Goal: Find specific page/section: Find specific page/section

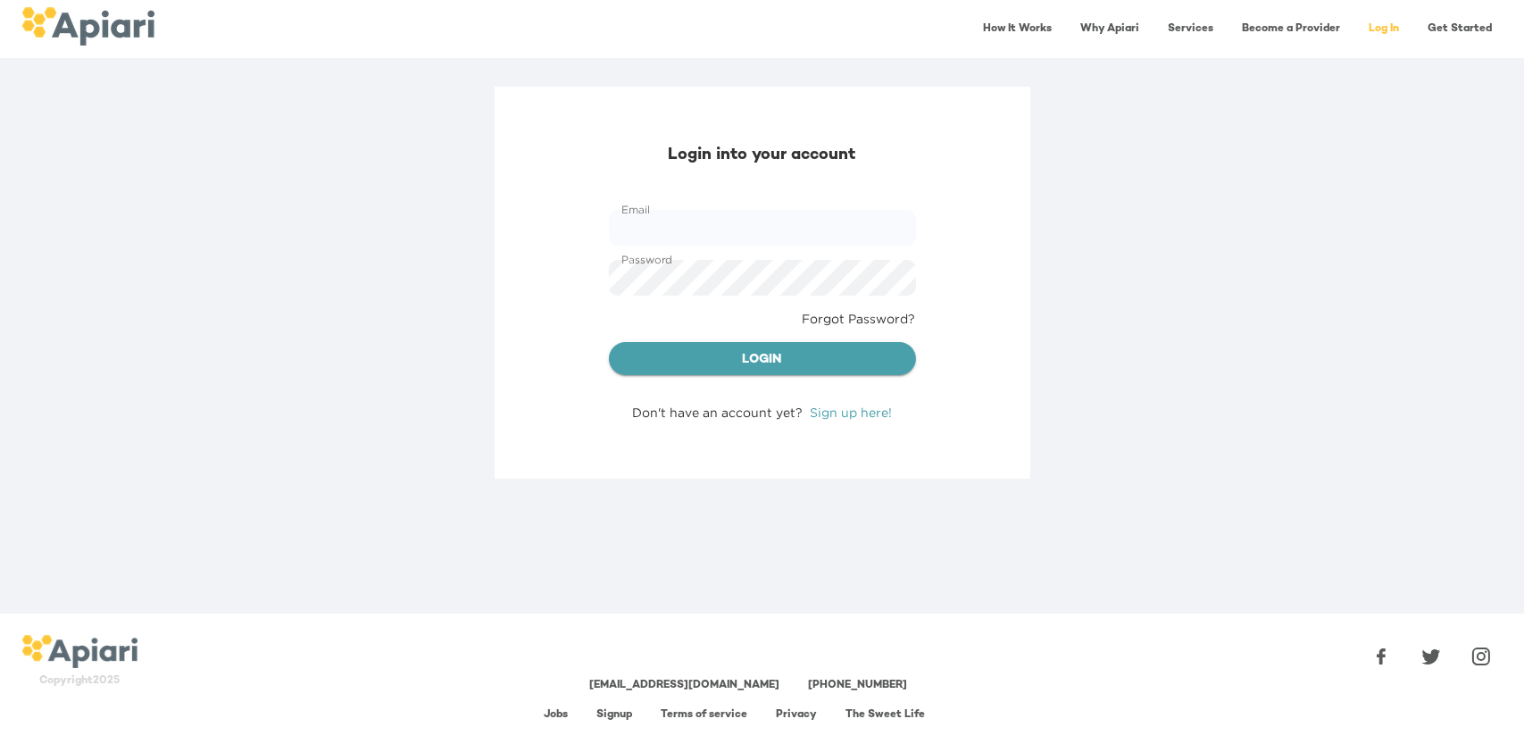
type input "**********"
click at [772, 358] on span "Login" at bounding box center [762, 360] width 279 height 22
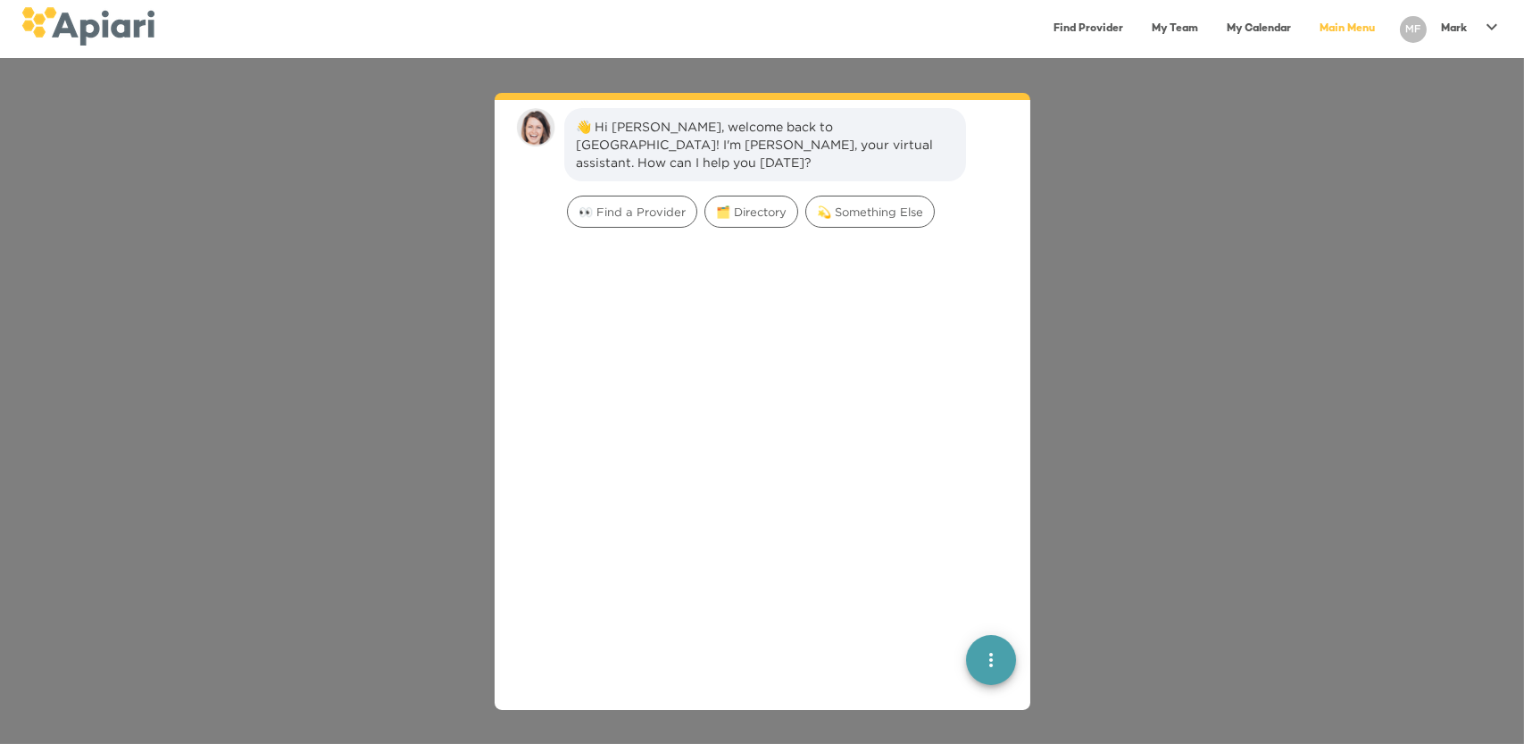
scroll to position [25, 0]
click at [1186, 28] on link "My Team" at bounding box center [1175, 29] width 68 height 37
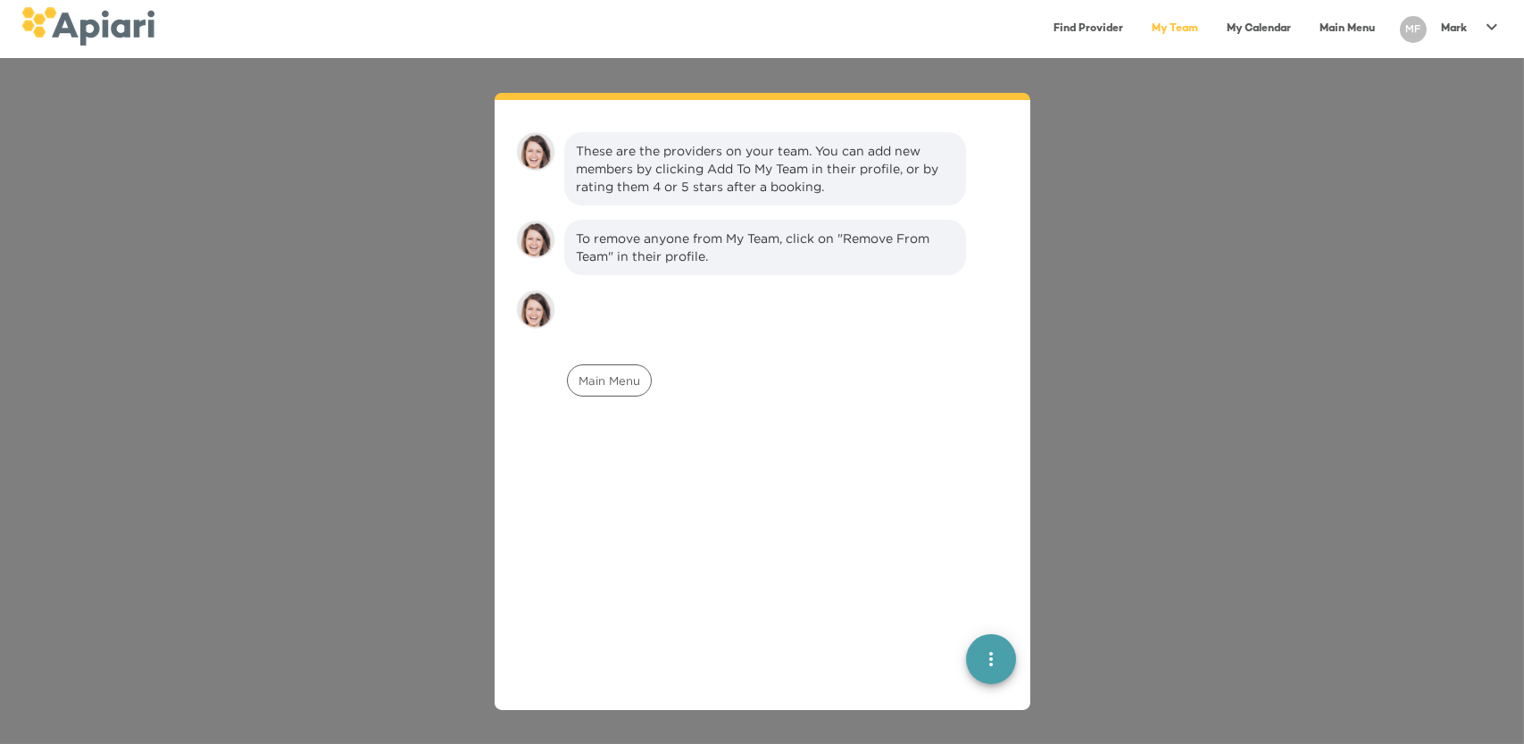
scroll to position [25, 0]
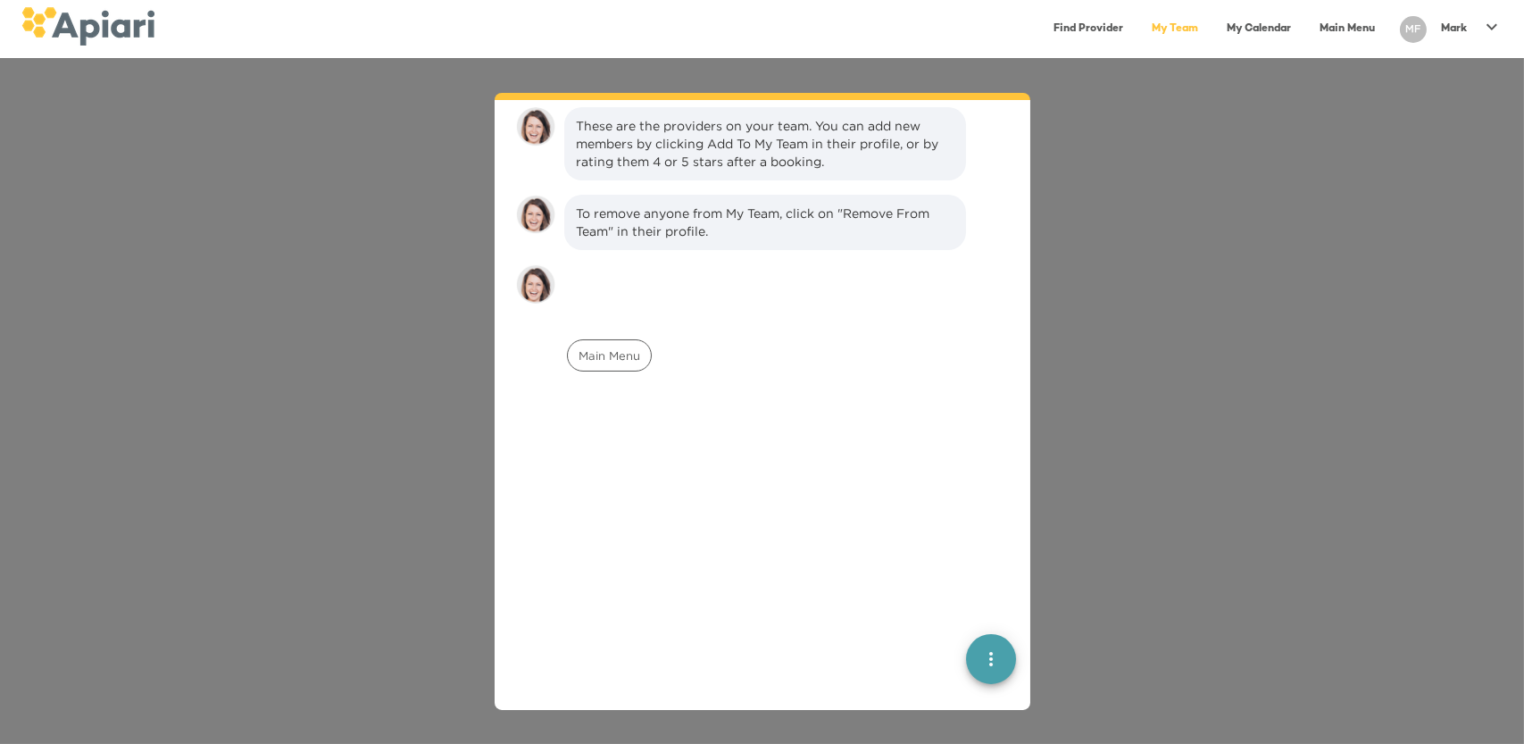
click at [1186, 28] on link "My Team" at bounding box center [1175, 29] width 68 height 37
click at [100, 26] on img at bounding box center [87, 26] width 133 height 38
